Goal: Task Accomplishment & Management: Manage account settings

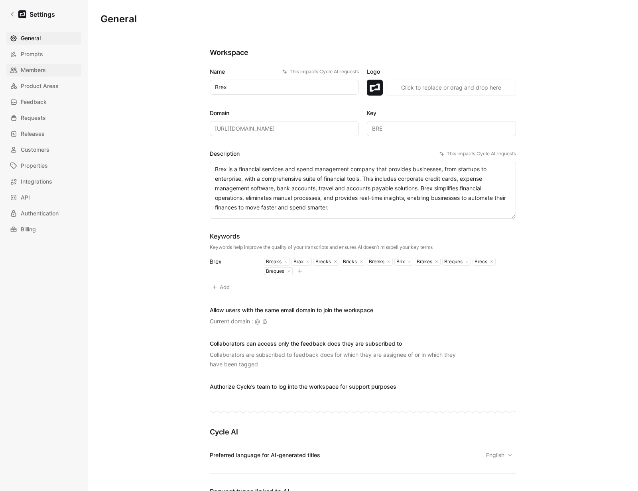
click at [38, 74] on span "Members" at bounding box center [33, 70] width 25 height 10
click at [36, 73] on span "Members" at bounding box center [33, 70] width 25 height 10
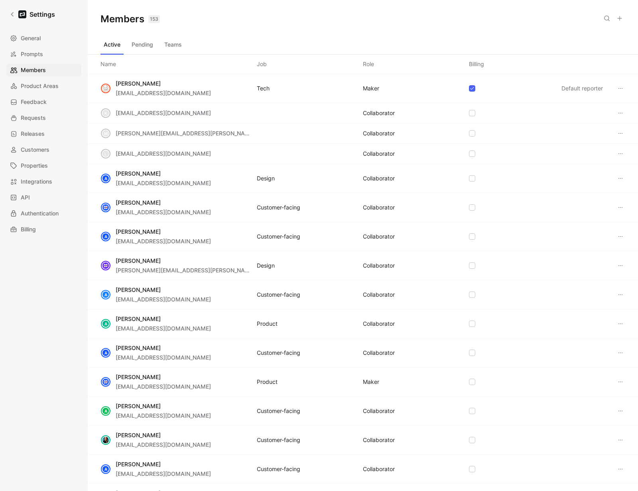
click at [142, 46] on button "Pending" at bounding box center [142, 44] width 28 height 13
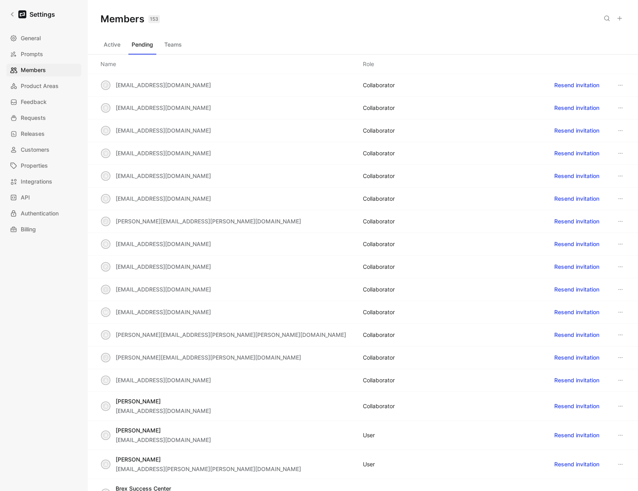
drag, startPoint x: 178, startPoint y: 45, endPoint x: 120, endPoint y: 42, distance: 57.9
click at [178, 45] on button "Teams" at bounding box center [173, 44] width 24 height 13
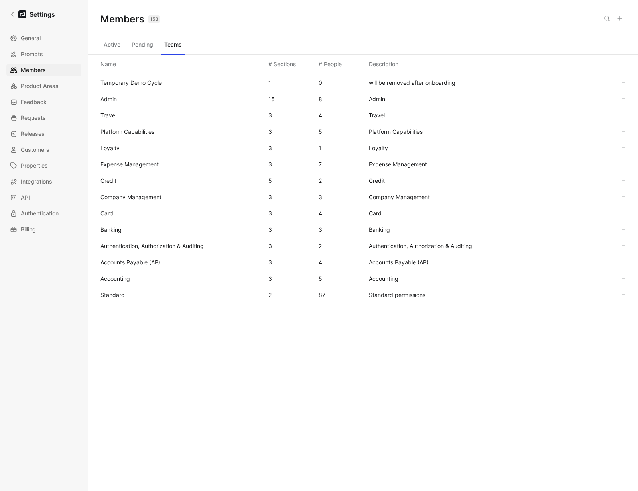
click at [118, 43] on button "Active" at bounding box center [111, 44] width 23 height 13
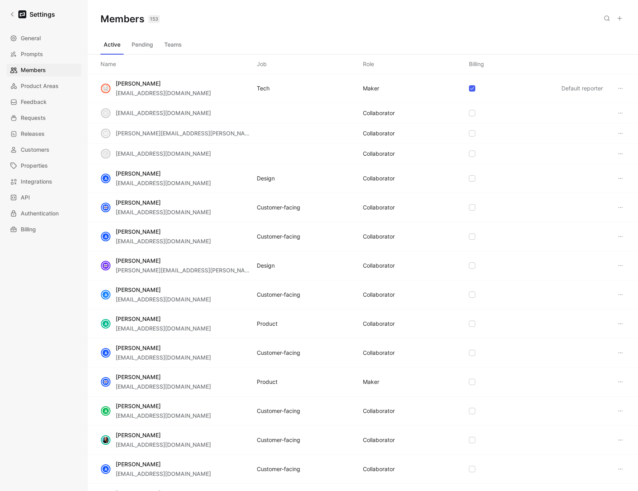
click at [143, 45] on button "Pending" at bounding box center [142, 44] width 28 height 13
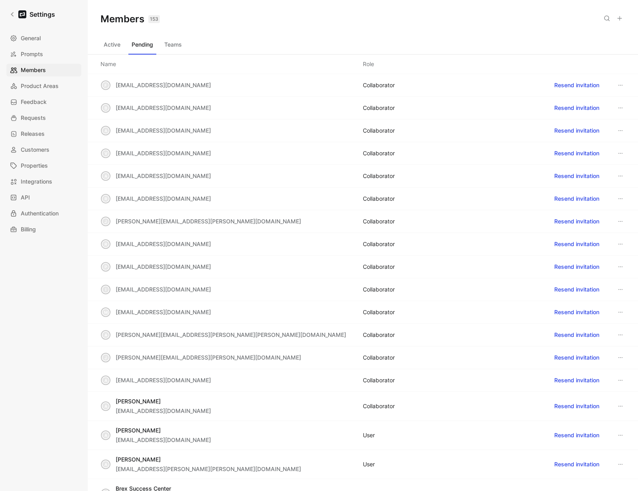
click at [173, 45] on button "Teams" at bounding box center [173, 44] width 24 height 13
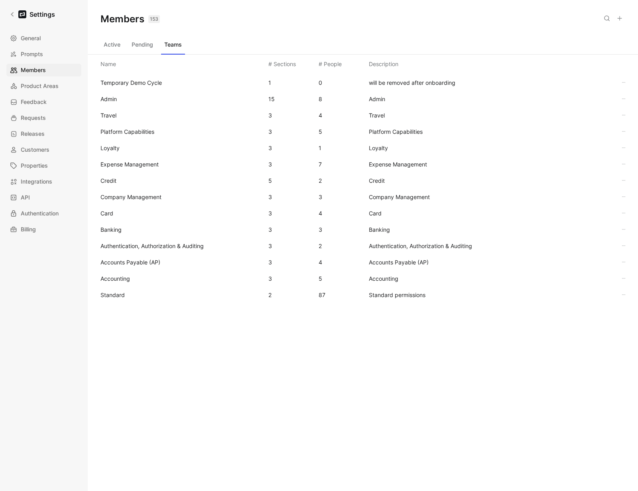
click at [110, 295] on span "Standard" at bounding box center [112, 295] width 24 height 7
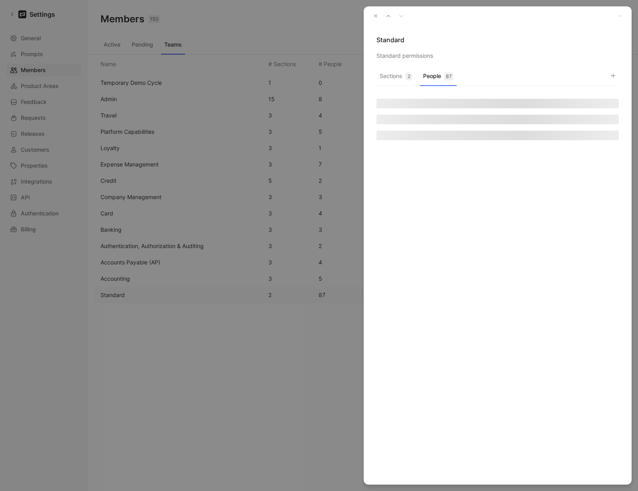
click at [434, 76] on button "People 87" at bounding box center [438, 79] width 37 height 16
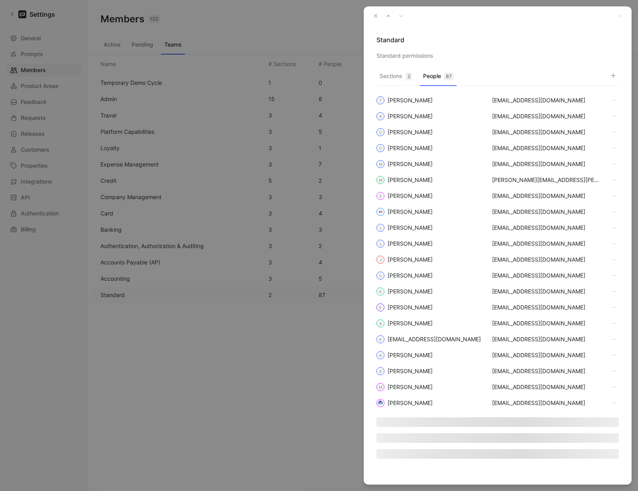
click at [377, 18] on icon "button" at bounding box center [376, 16] width 6 height 6
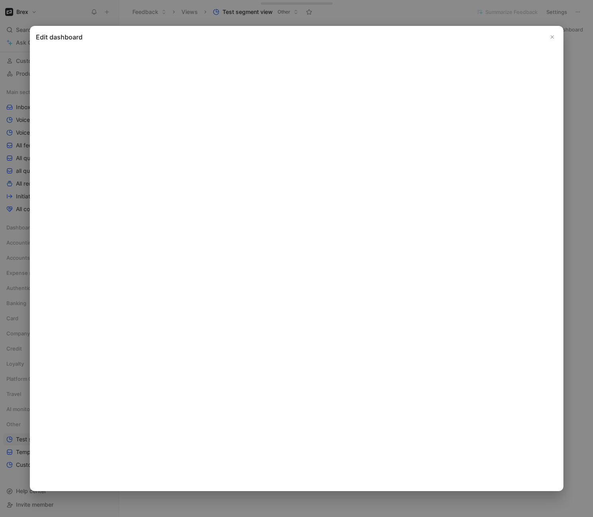
scroll to position [64, 0]
